Goal: Information Seeking & Learning: Understand process/instructions

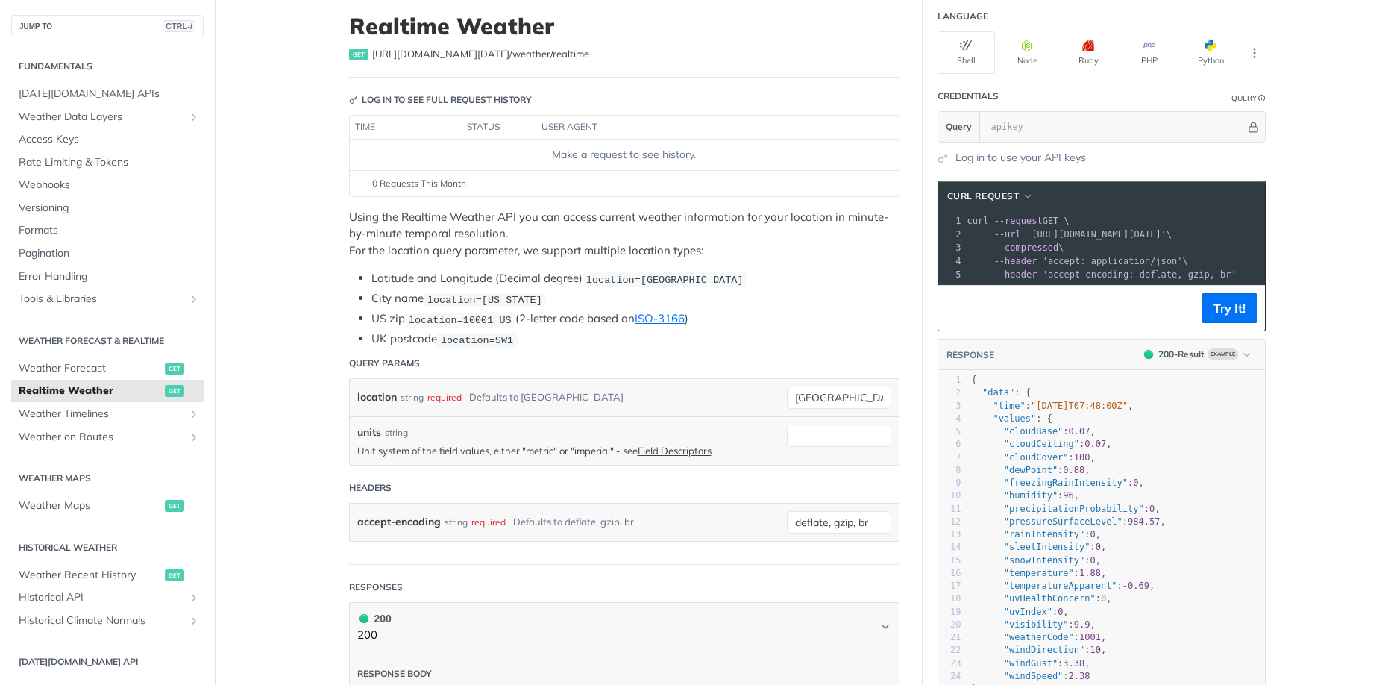
scroll to position [179, 0]
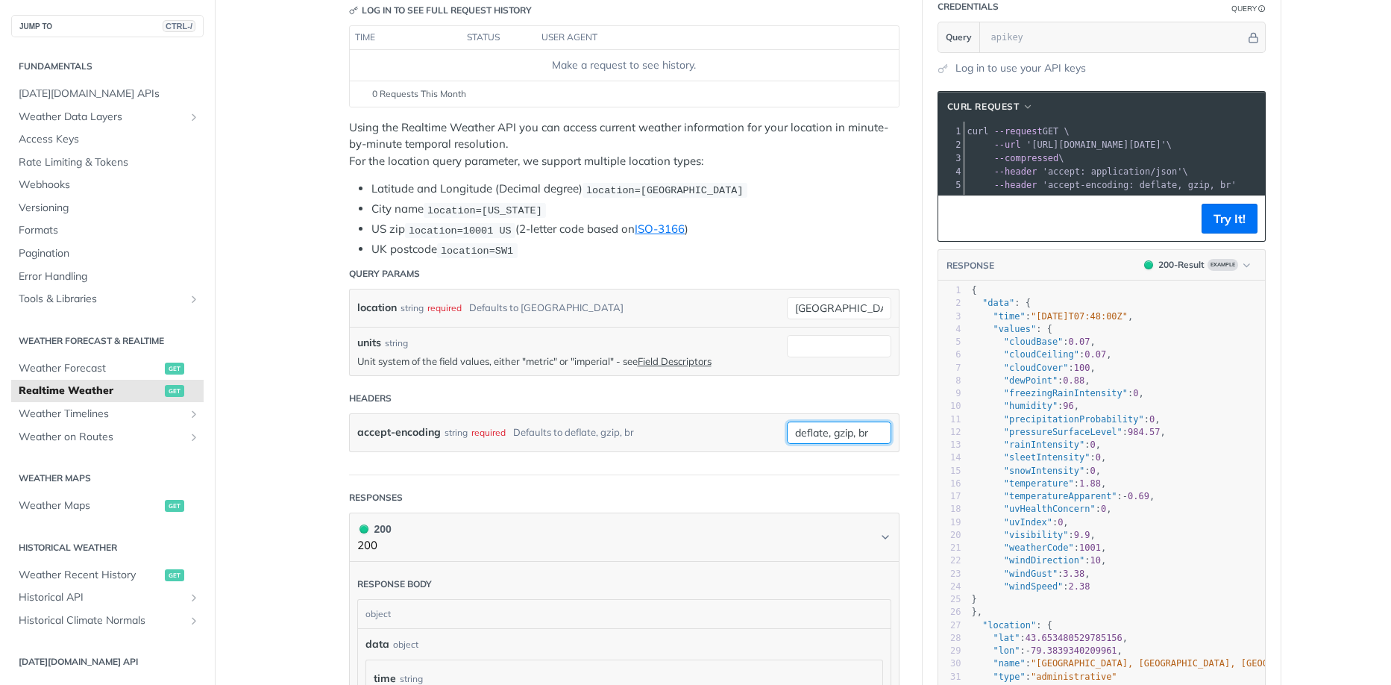
click at [842, 430] on input "deflate, gzip, br" at bounding box center [839, 433] width 104 height 22
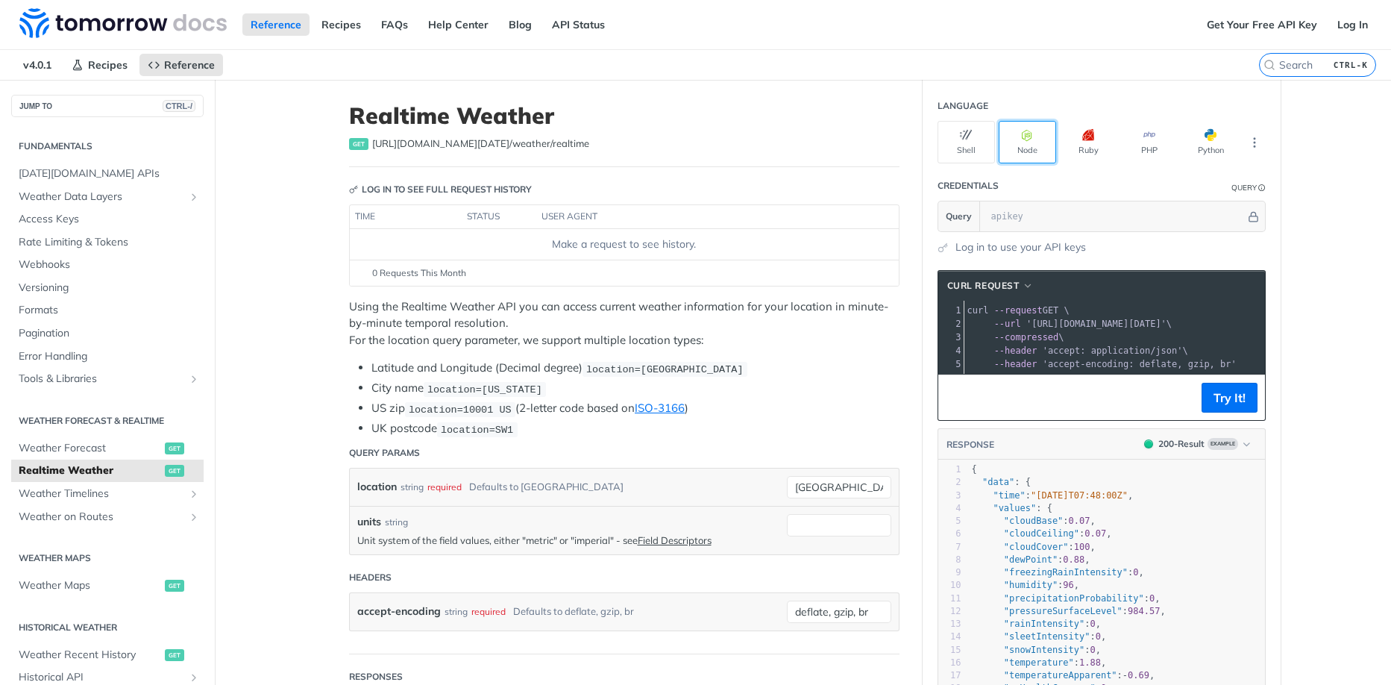
click at [1024, 141] on button "Node" at bounding box center [1027, 142] width 57 height 43
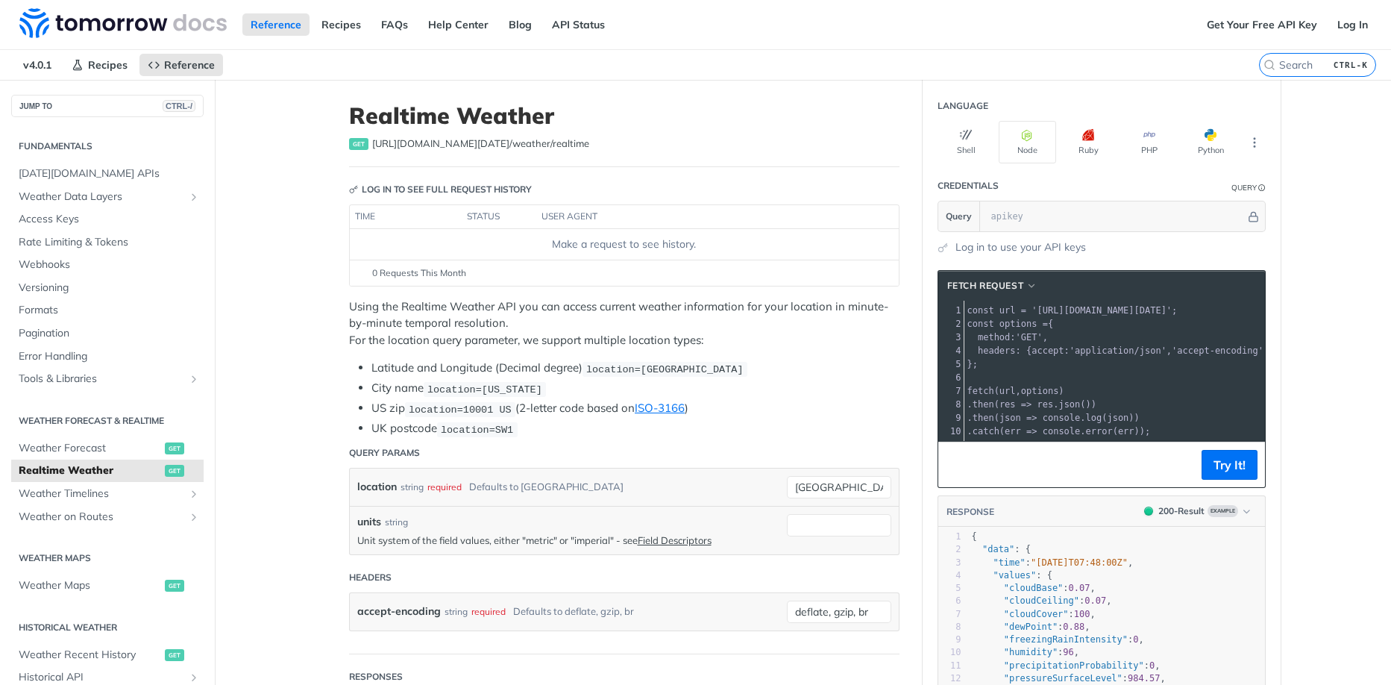
click at [1045, 351] on span "accept" at bounding box center [1048, 350] width 32 height 10
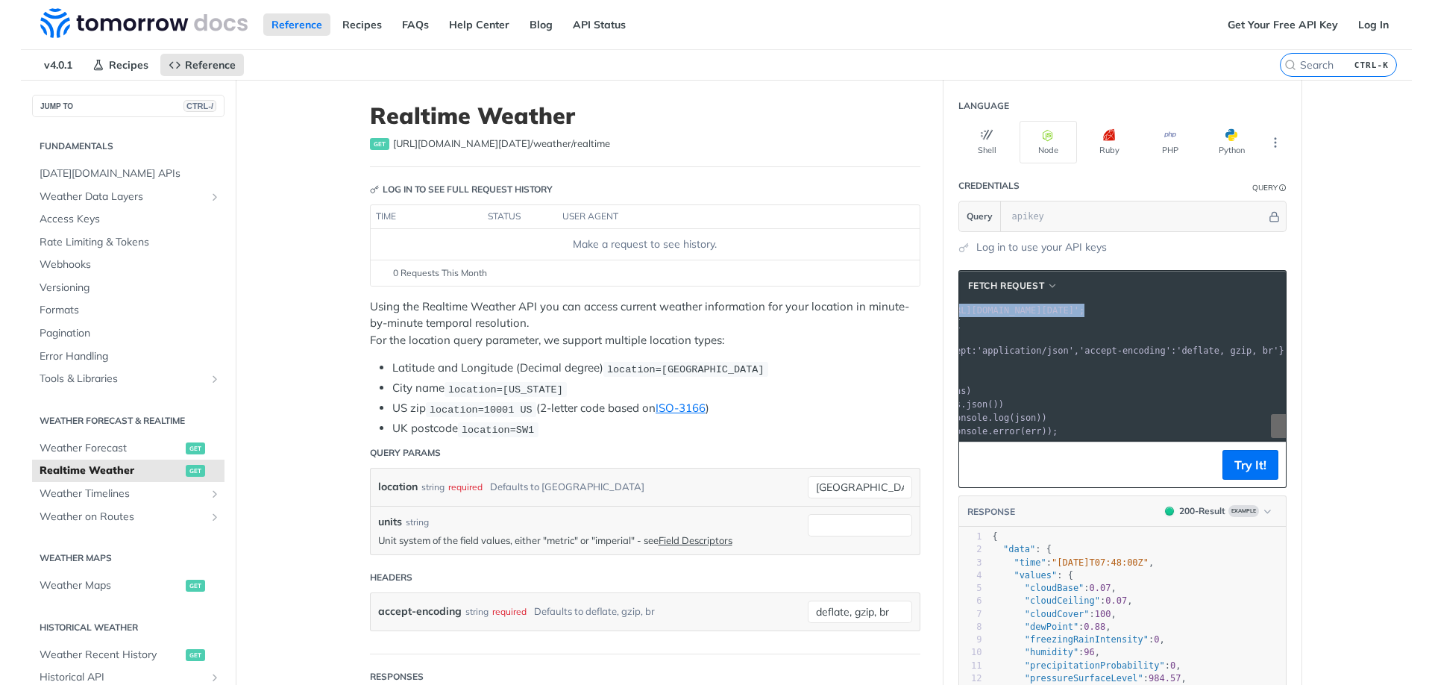
scroll to position [0, 81]
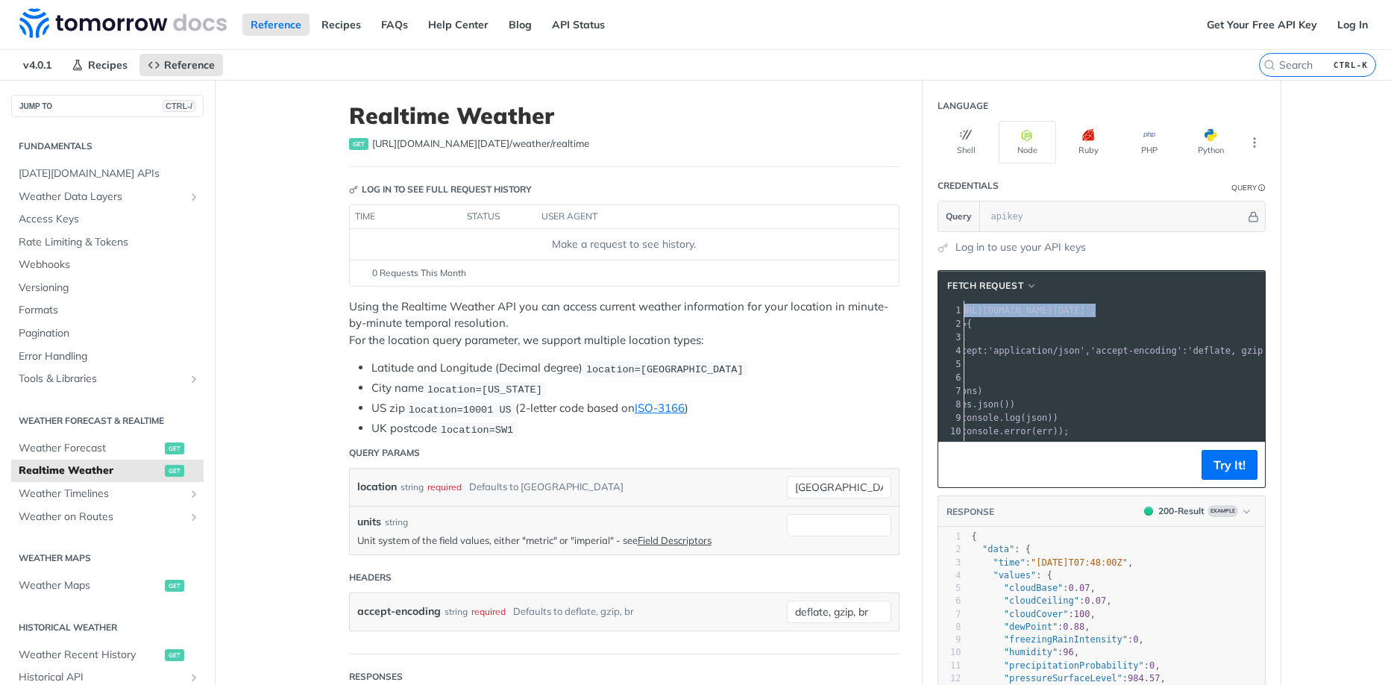
drag, startPoint x: 1065, startPoint y: 307, endPoint x: 1155, endPoint y: 324, distance: 91.9
click at [1135, 325] on pre "const options = {" at bounding box center [1098, 323] width 430 height 13
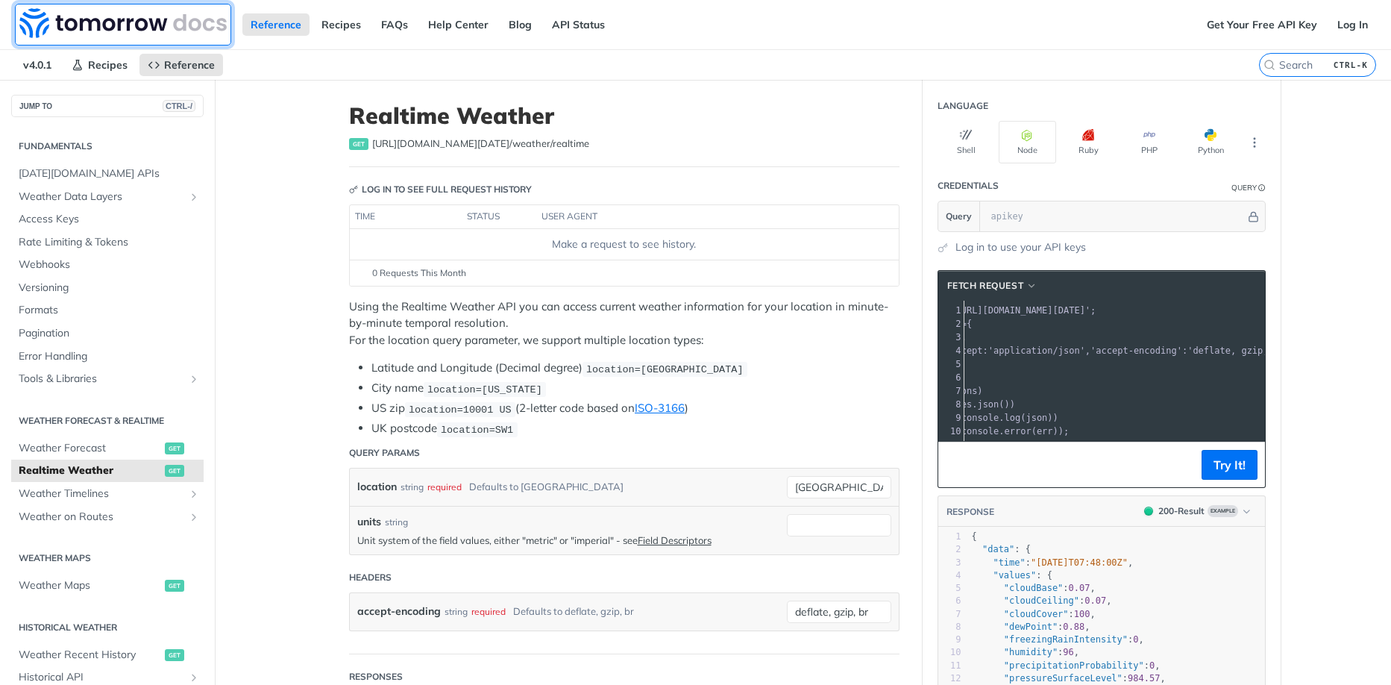
click at [81, 22] on img at bounding box center [122, 23] width 207 height 30
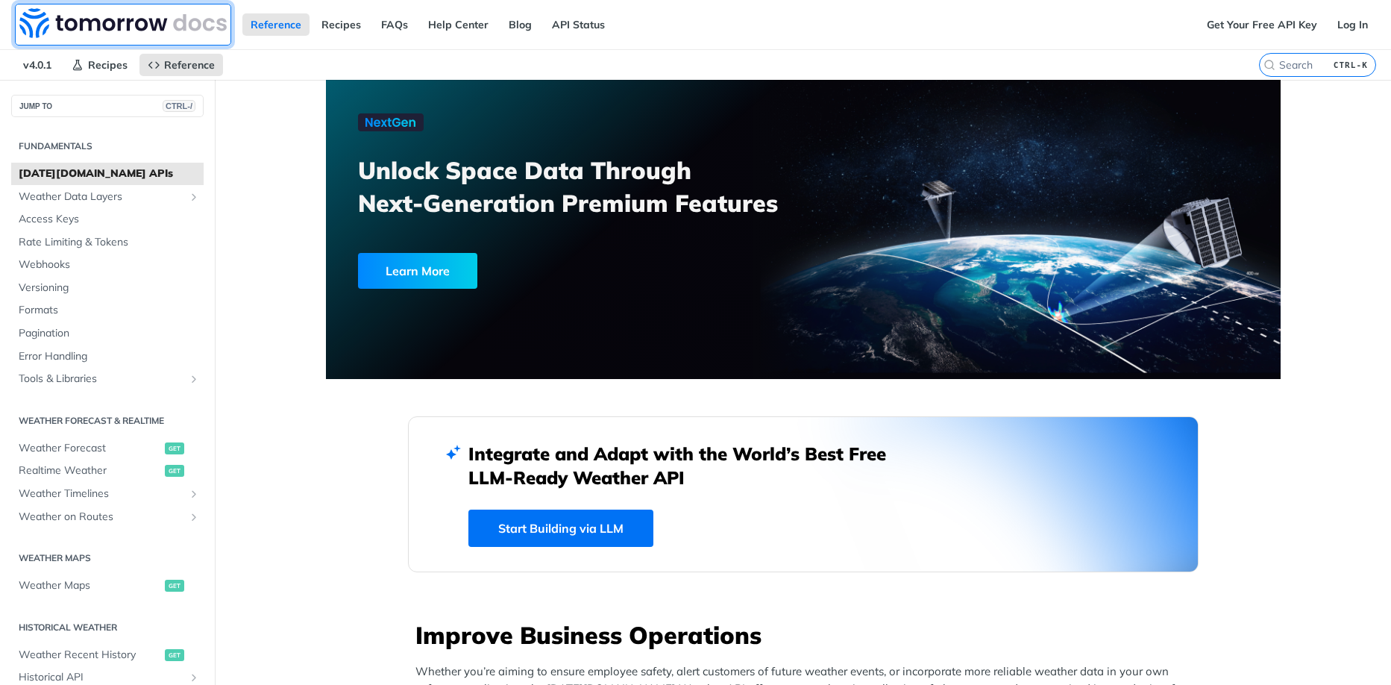
click at [66, 25] on img at bounding box center [122, 23] width 207 height 30
